Goal: Task Accomplishment & Management: Use online tool/utility

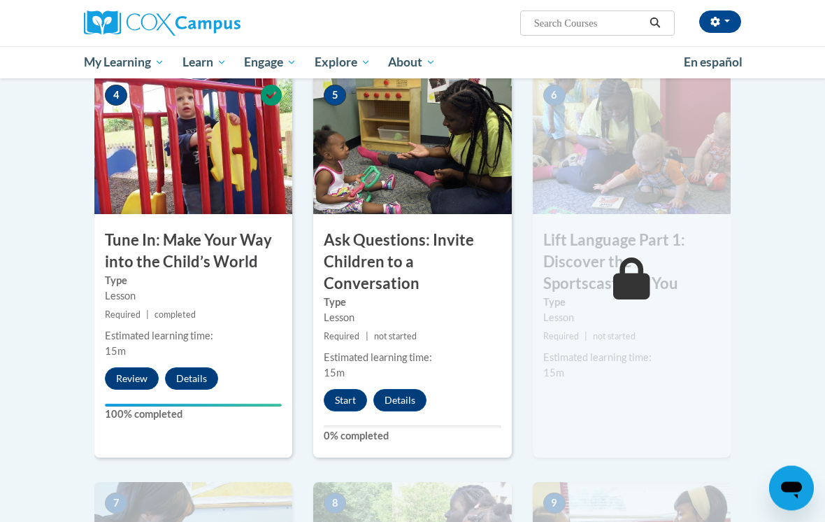
scroll to position [677, 0]
click at [355, 392] on button "Start" at bounding box center [345, 400] width 43 height 22
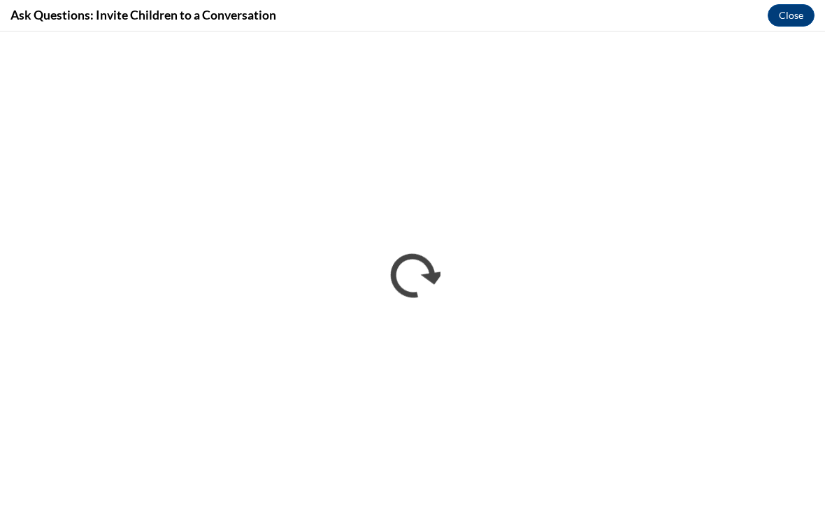
scroll to position [628, 0]
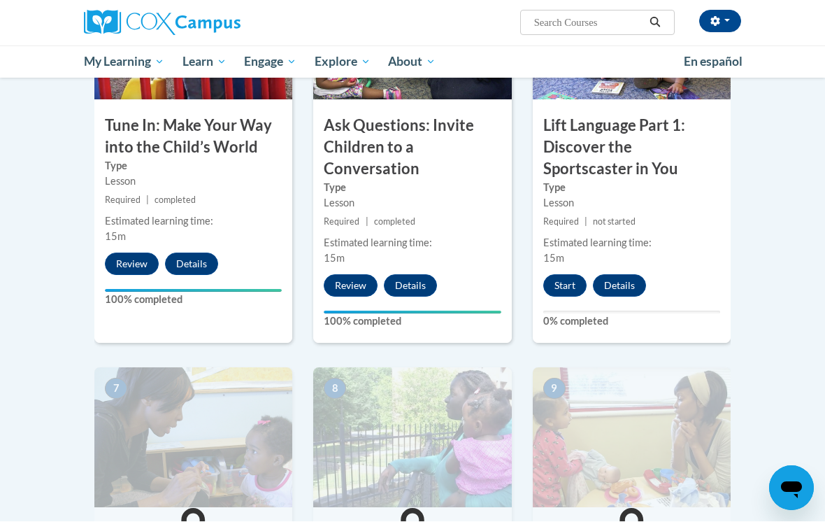
scroll to position [791, 0]
click at [570, 282] on button "Start" at bounding box center [564, 285] width 43 height 22
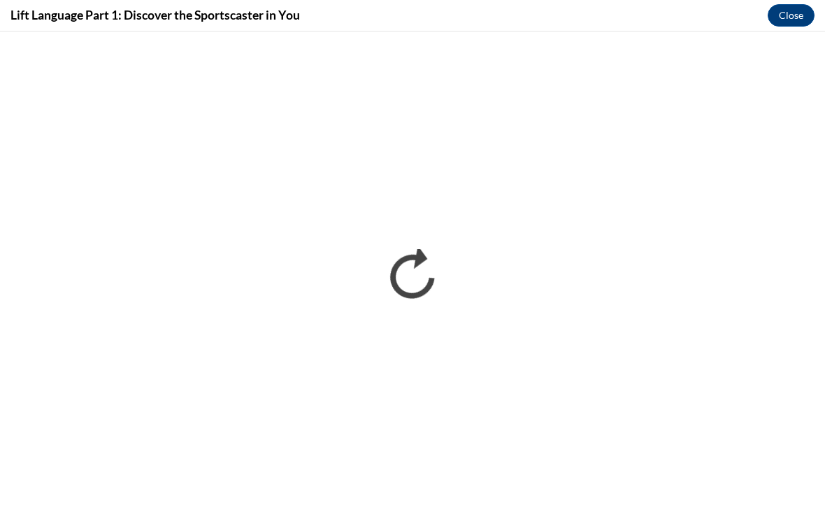
scroll to position [791, 0]
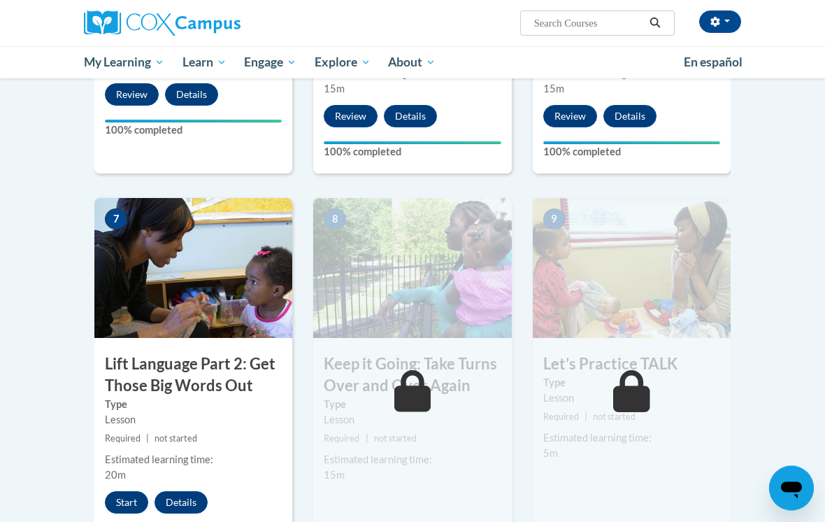
scroll to position [966, 0]
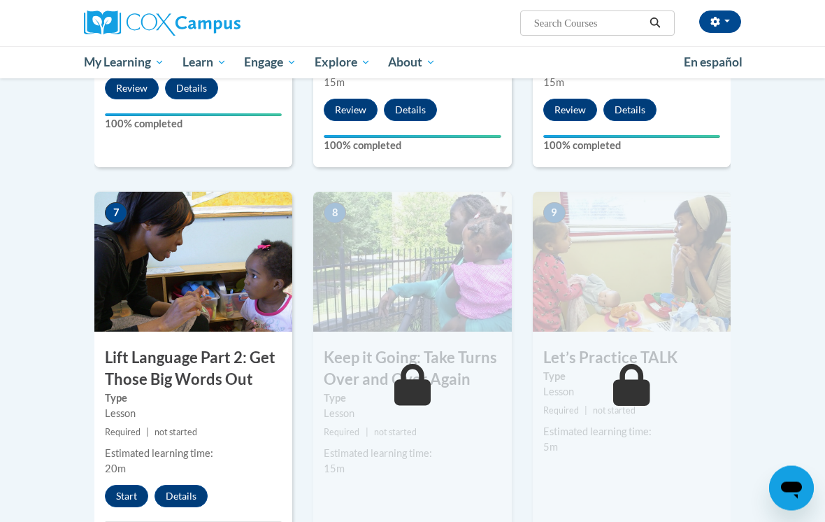
click at [199, 296] on img at bounding box center [193, 262] width 198 height 140
click at [127, 489] on button "Start" at bounding box center [126, 496] width 43 height 22
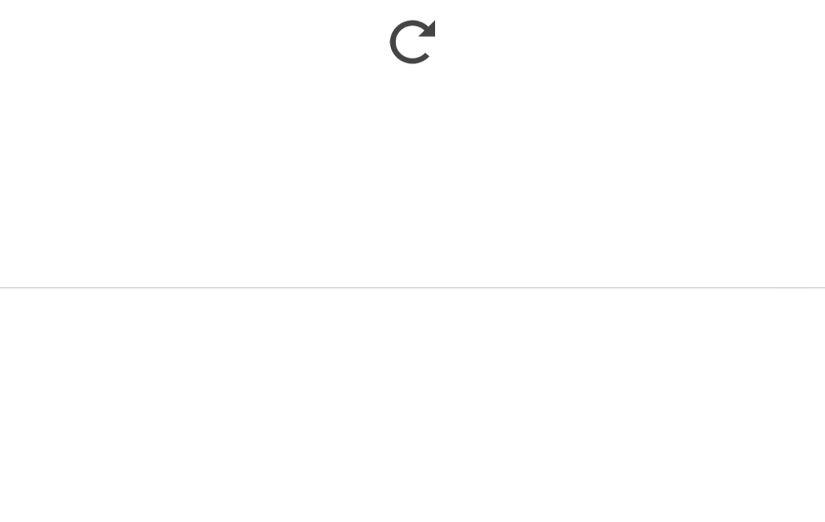
scroll to position [1200, 0]
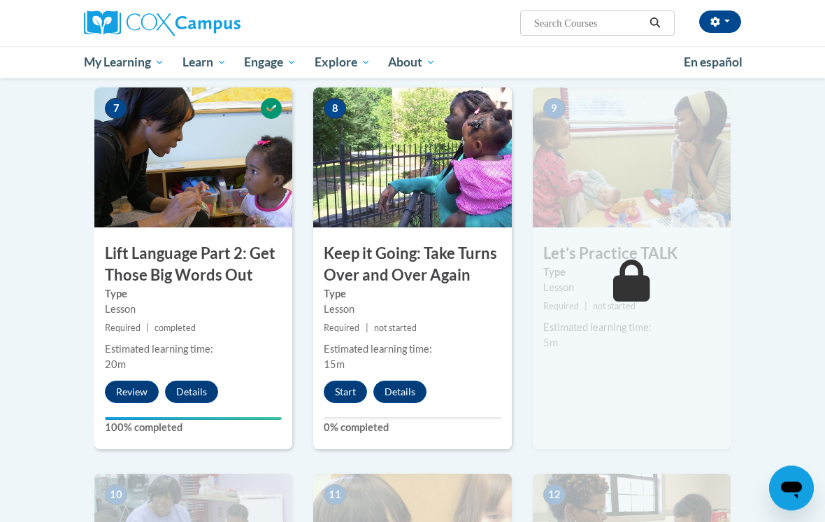
scroll to position [1071, 0]
click at [340, 387] on button "Start" at bounding box center [345, 391] width 43 height 22
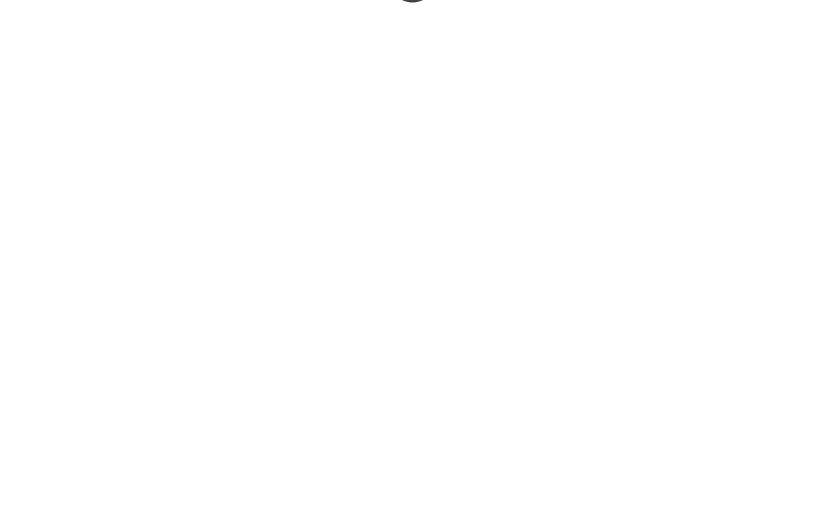
scroll to position [1370, 0]
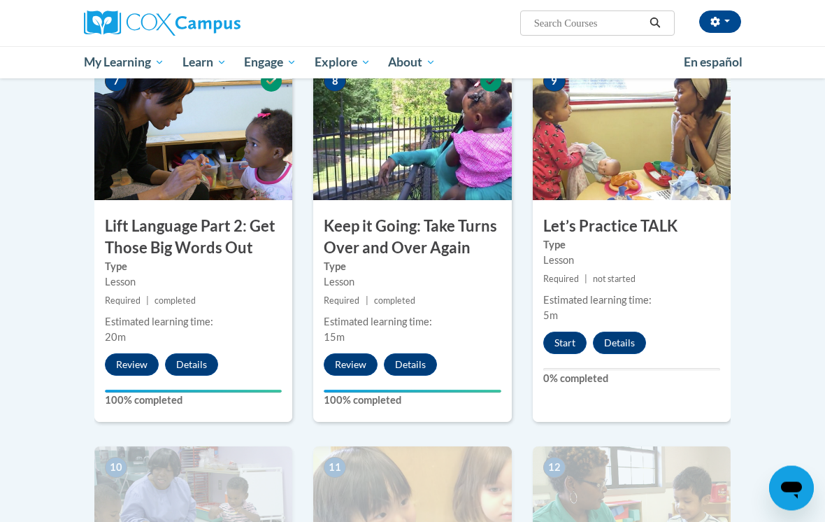
scroll to position [1098, 0]
click at [566, 345] on button "Start" at bounding box center [564, 342] width 43 height 22
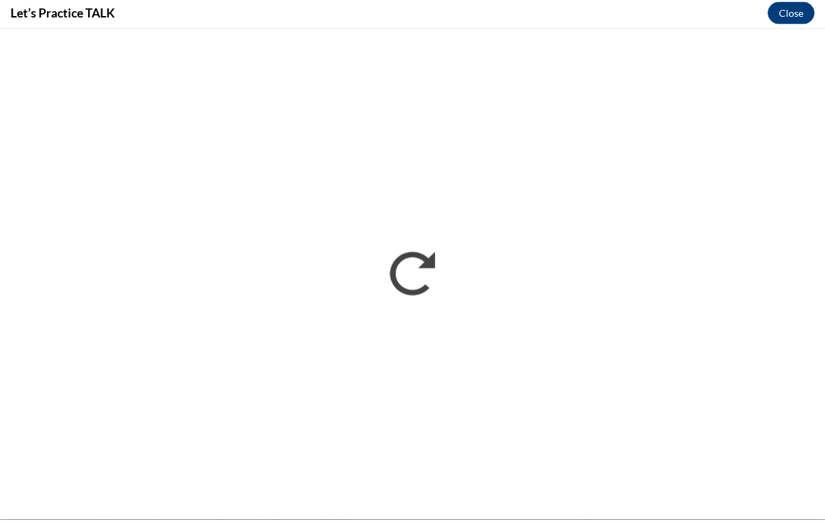
scroll to position [1101, 0]
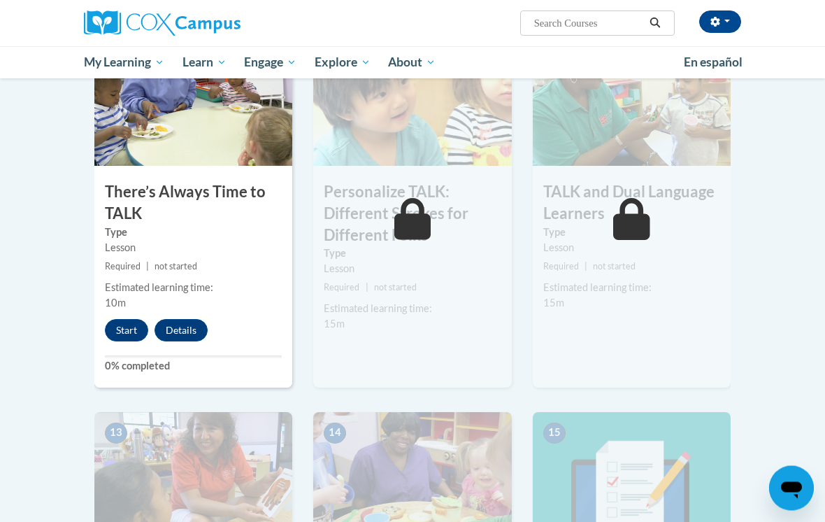
scroll to position [1519, 0]
click at [129, 319] on button "Start" at bounding box center [126, 330] width 43 height 22
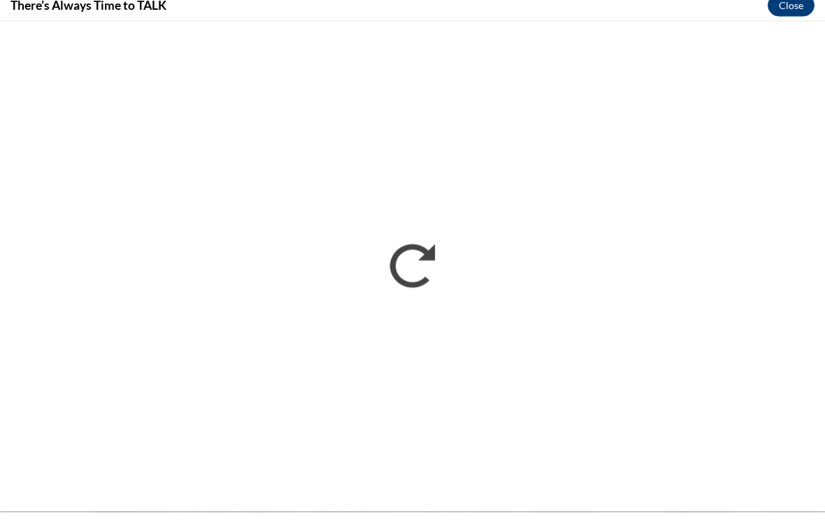
scroll to position [1528, 0]
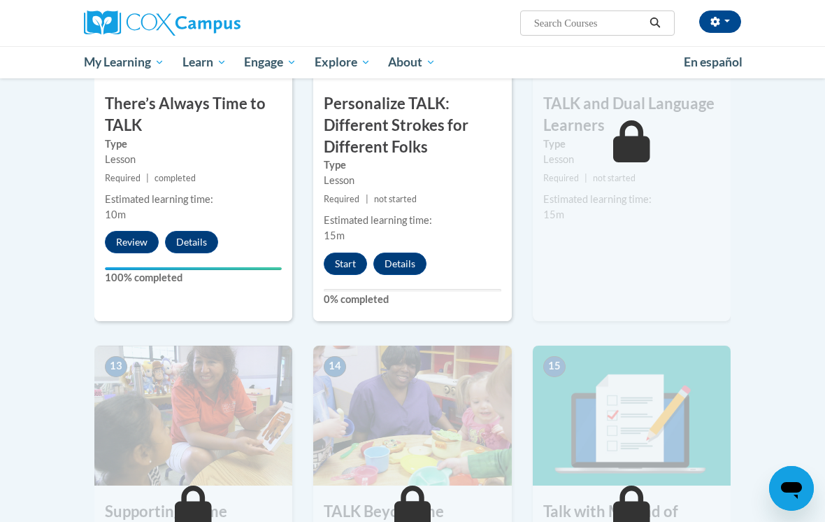
scroll to position [1603, 0]
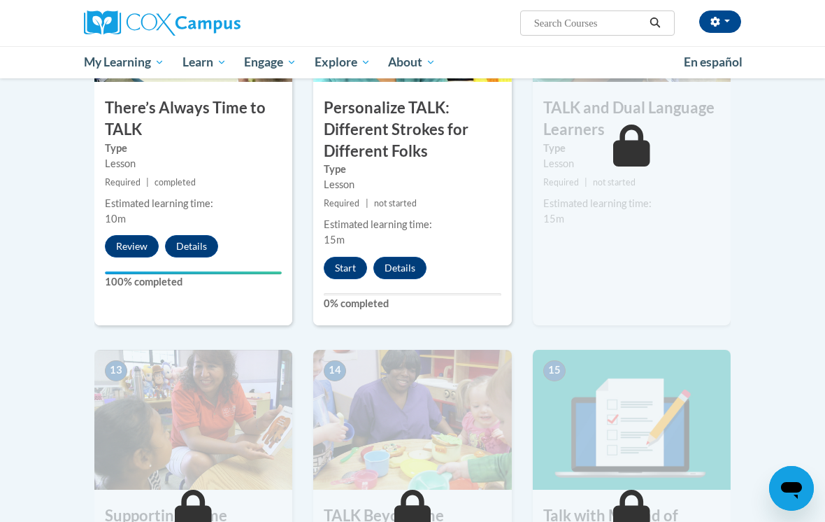
click at [342, 266] on button "Start" at bounding box center [345, 268] width 43 height 22
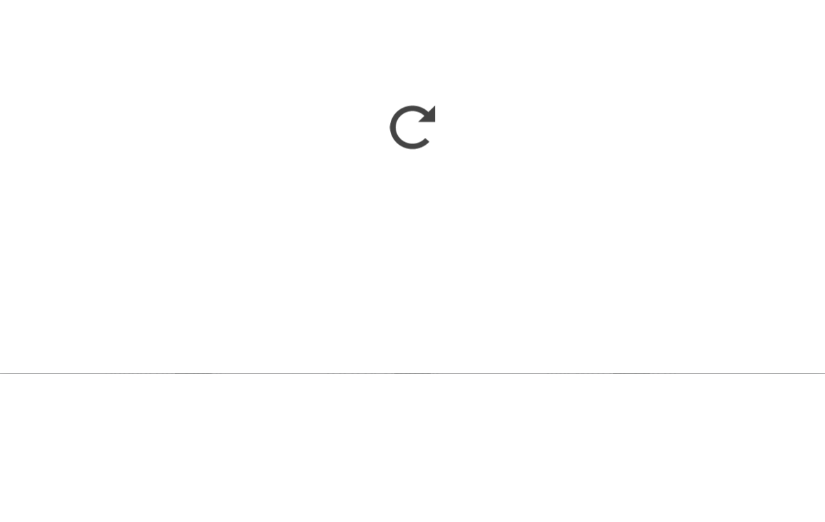
scroll to position [1749, 0]
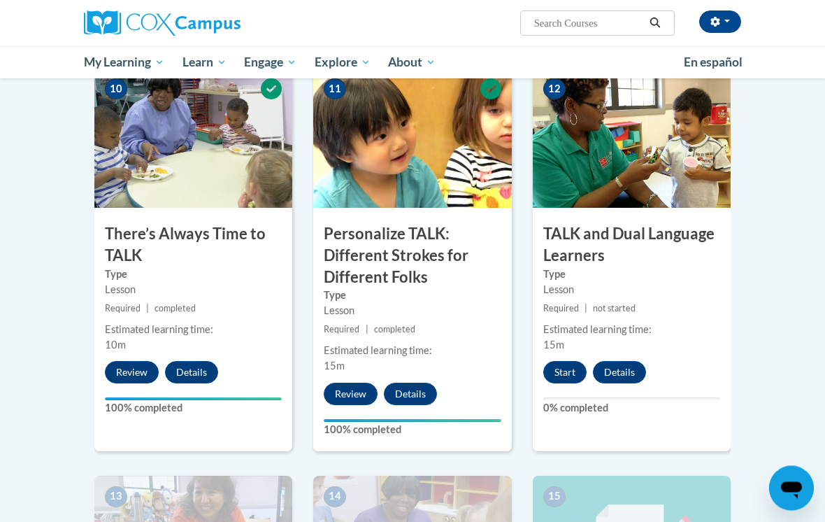
scroll to position [1477, 0]
click at [566, 361] on button "Start" at bounding box center [564, 372] width 43 height 22
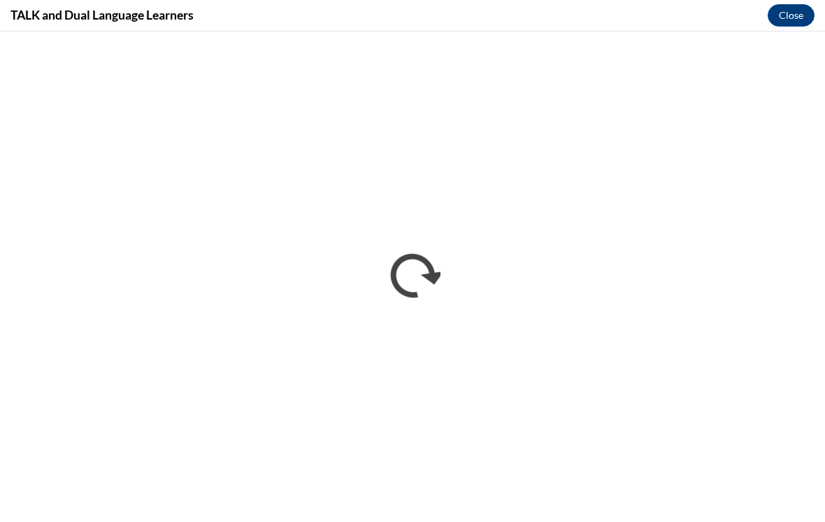
scroll to position [0, 0]
